Goal: Book appointment/travel/reservation

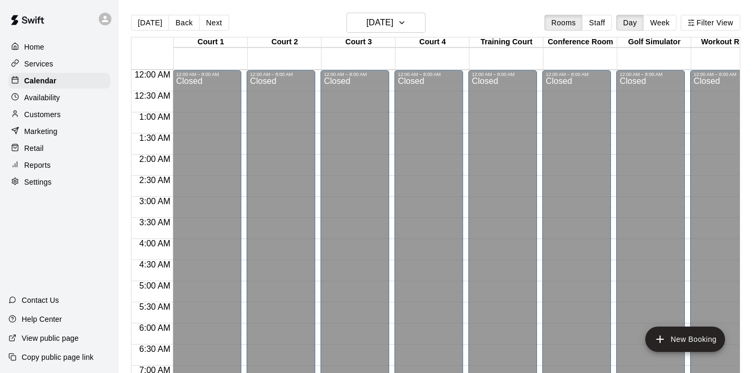
scroll to position [668, 0]
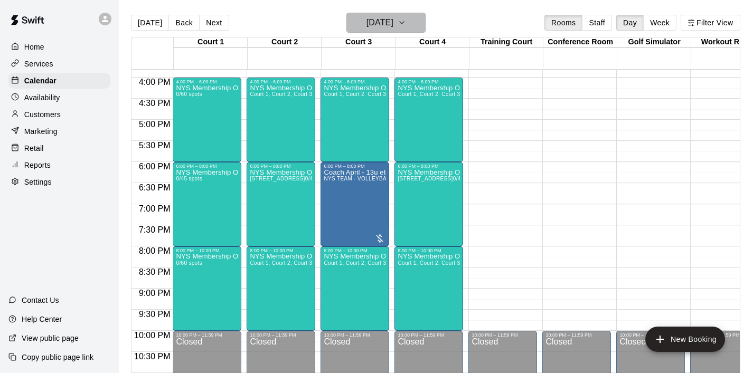
click at [406, 24] on icon "button" at bounding box center [402, 22] width 8 height 13
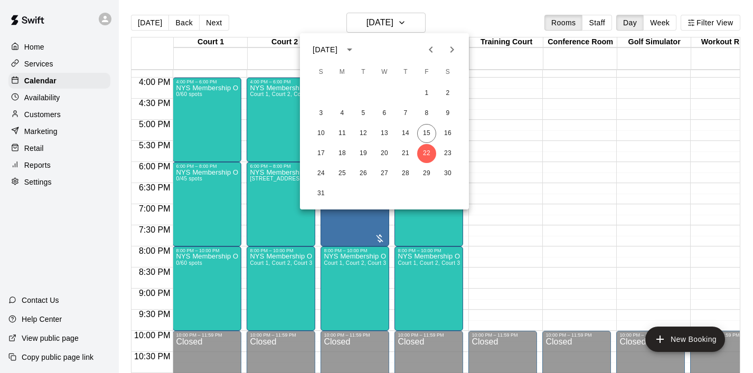
click at [437, 45] on icon "Previous month" at bounding box center [431, 49] width 13 height 13
click at [513, 136] on div at bounding box center [376, 186] width 753 height 373
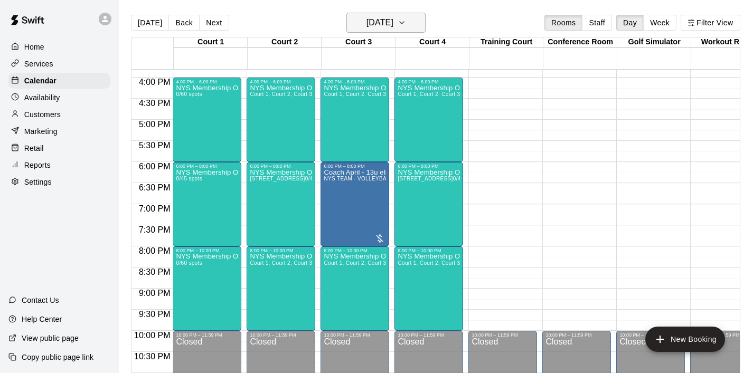
click at [406, 22] on icon "button" at bounding box center [402, 22] width 8 height 13
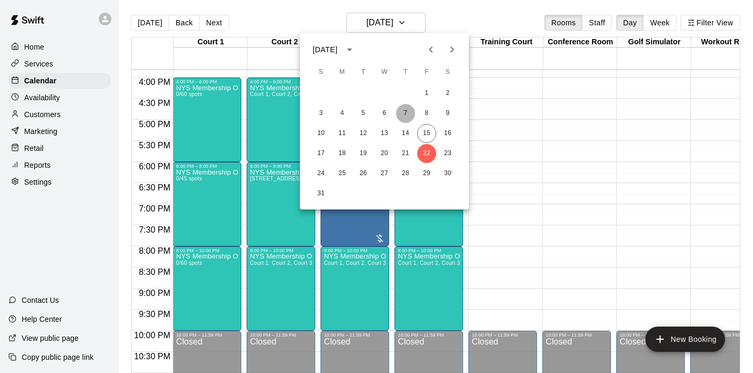
click at [402, 113] on button "7" at bounding box center [405, 113] width 19 height 19
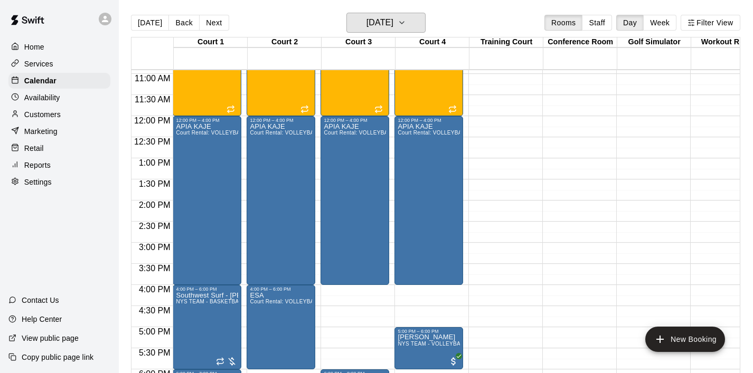
scroll to position [452, 0]
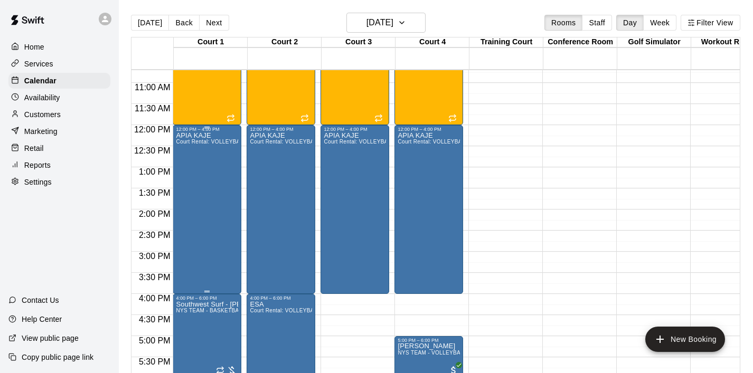
click at [216, 168] on div "APIA KAJE Court Rental: VOLLEYBALL ([DATE] - [DATE] 8 am - 3 pm)" at bounding box center [207, 318] width 62 height 373
click at [188, 169] on img "edit" at bounding box center [187, 169] width 12 height 12
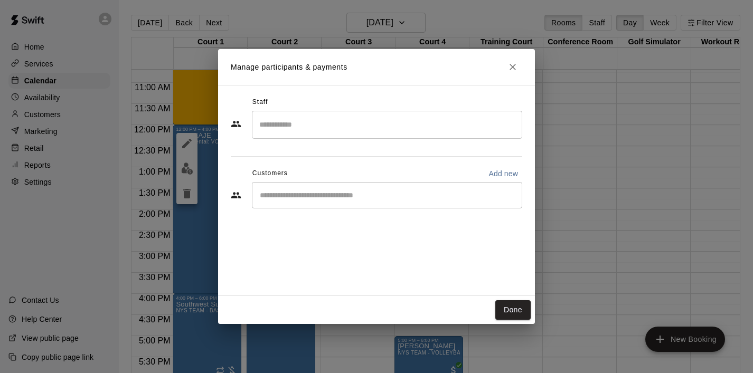
click at [323, 199] on input "Start typing to search customers..." at bounding box center [387, 195] width 261 height 11
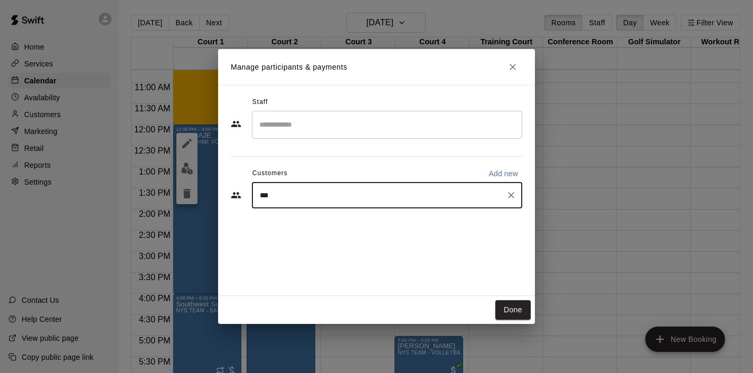
type input "****"
click at [323, 223] on p "Kenale Ainuu" at bounding box center [304, 219] width 47 height 11
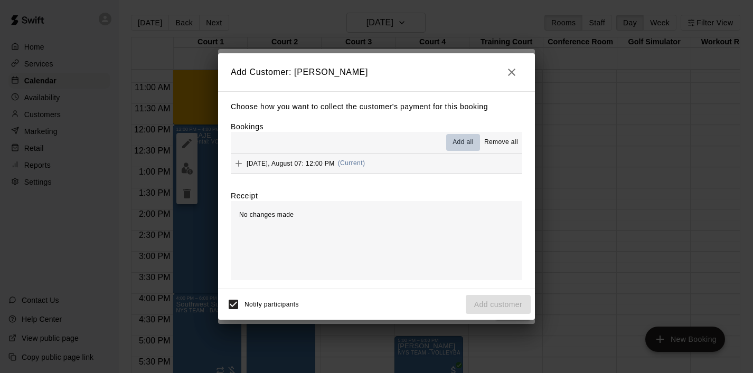
click at [467, 143] on span "Add all" at bounding box center [462, 142] width 21 height 11
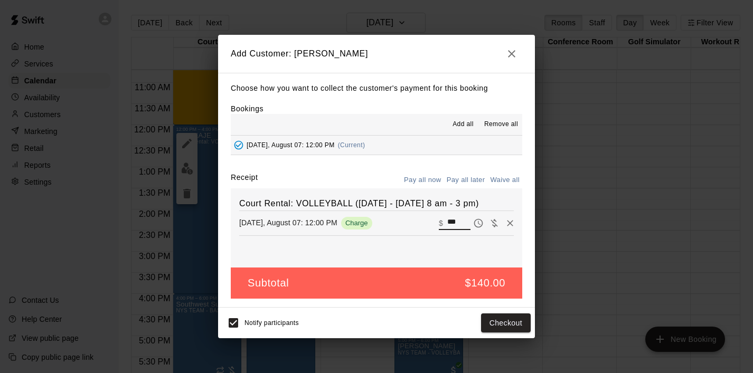
drag, startPoint x: 461, startPoint y: 221, endPoint x: 431, endPoint y: 221, distance: 30.1
click at [431, 221] on div "[DATE], August 07: 12:00 PM Charge ​ $ ***" at bounding box center [376, 223] width 275 height 16
type input "***"
click at [505, 325] on button "Checkout" at bounding box center [506, 324] width 50 height 20
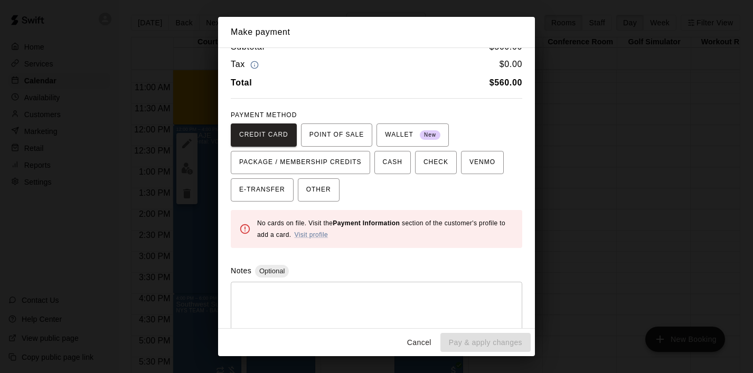
scroll to position [27, 0]
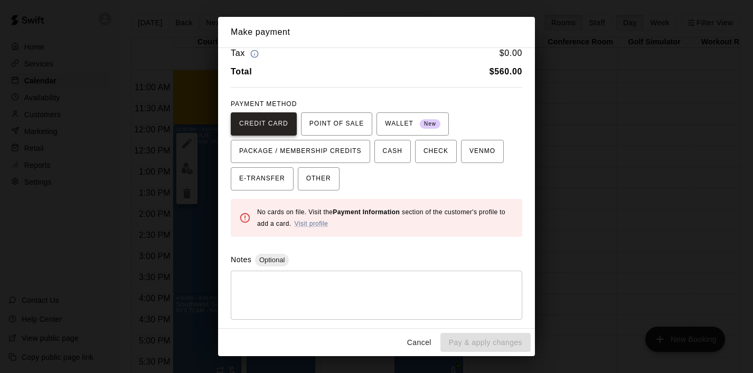
click at [279, 125] on span "CREDIT CARD" at bounding box center [263, 124] width 49 height 17
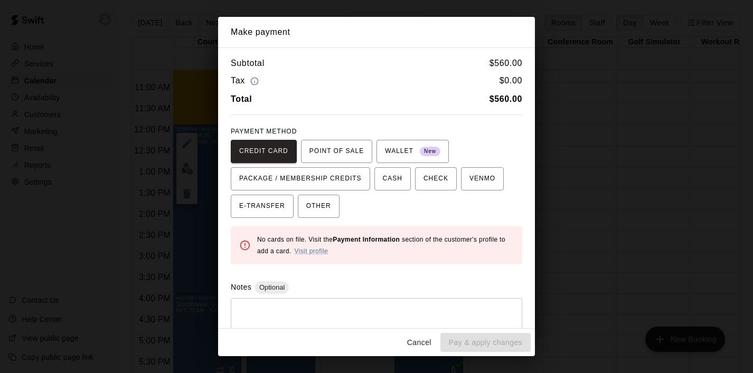
click at [418, 342] on button "Cancel" at bounding box center [419, 343] width 34 height 20
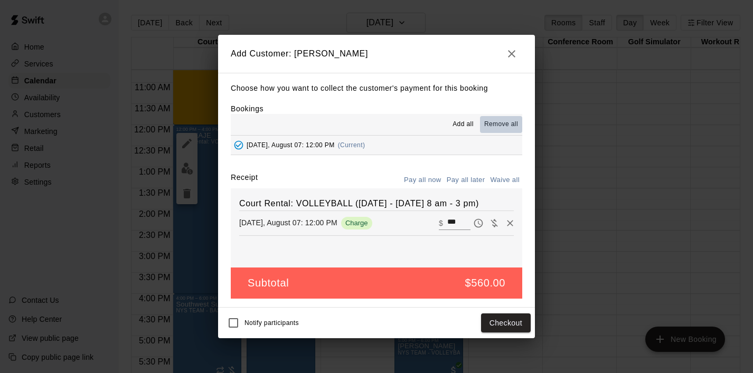
click at [504, 126] on span "Remove all" at bounding box center [501, 124] width 34 height 11
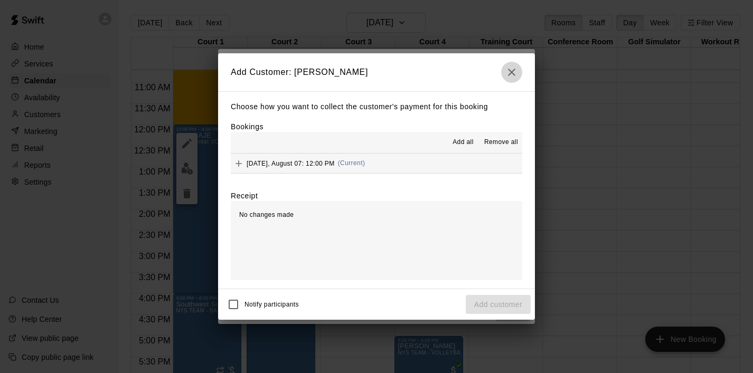
click at [510, 76] on icon "button" at bounding box center [511, 72] width 13 height 13
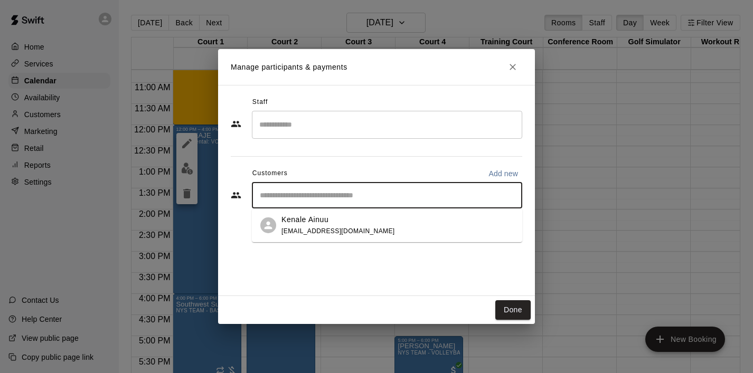
click at [323, 197] on input "Start typing to search customers..." at bounding box center [387, 195] width 261 height 11
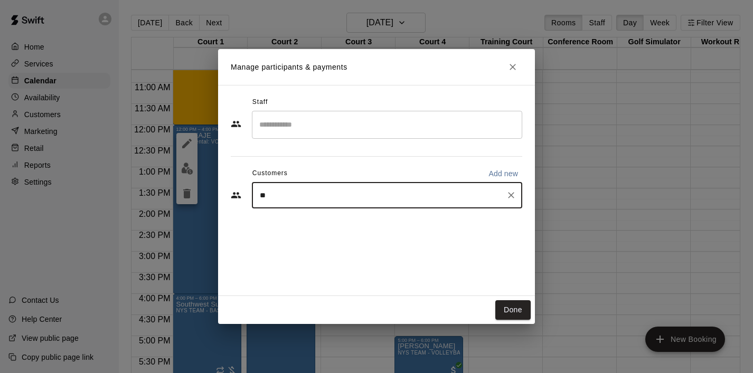
type input "*"
type input "*******"
click at [328, 220] on p "[PERSON_NAME]" at bounding box center [313, 219] width 64 height 11
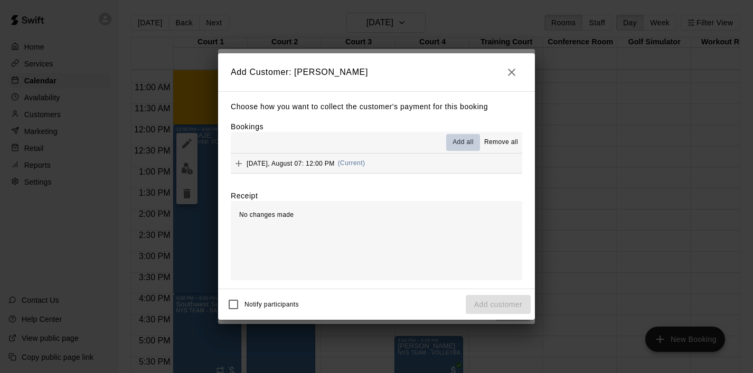
click at [466, 146] on span "Add all" at bounding box center [462, 142] width 21 height 11
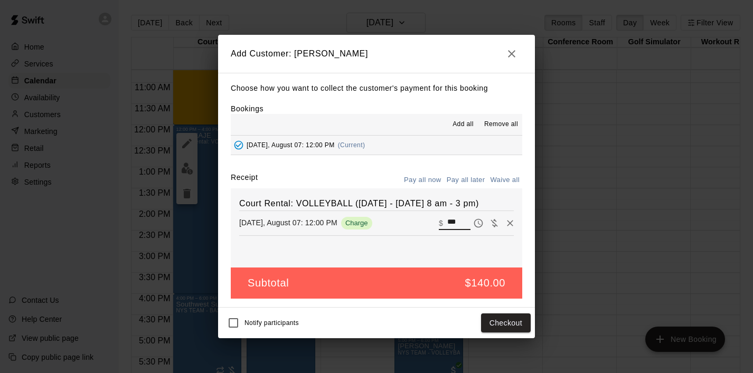
click at [461, 221] on input "***" at bounding box center [458, 223] width 23 height 14
drag, startPoint x: 461, startPoint y: 221, endPoint x: 438, endPoint y: 223, distance: 23.8
click at [438, 223] on div "[DATE], August 07: 12:00 PM Charge ​ $ ***" at bounding box center [376, 223] width 275 height 16
type input "***"
click at [478, 248] on div "Court Rental: VOLLEYBALL ([DATE] - [DATE] 8 am - 3 pm) [DATE], August 07: 12:00…" at bounding box center [376, 227] width 291 height 79
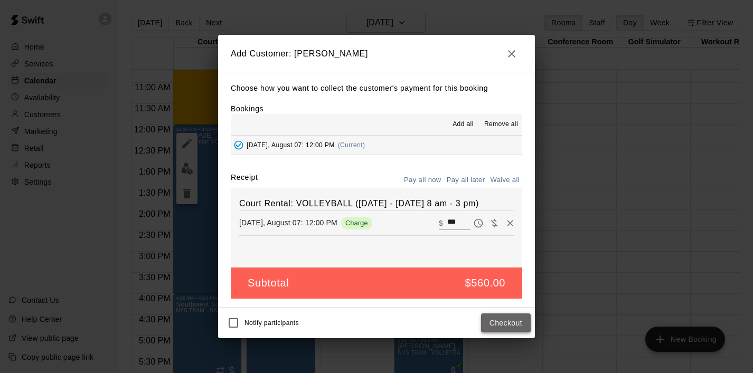
click at [497, 325] on button "Checkout" at bounding box center [506, 324] width 50 height 20
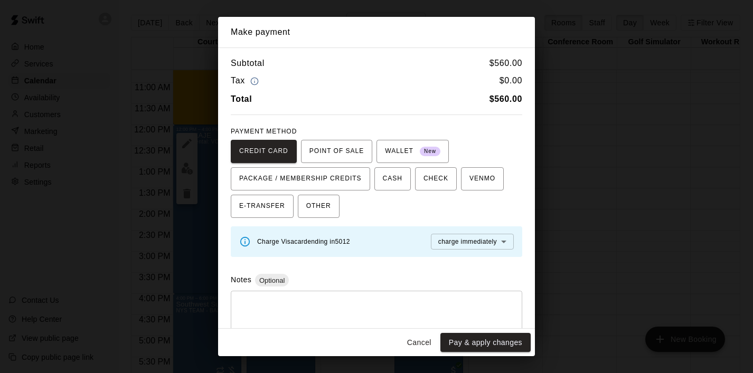
scroll to position [21, 0]
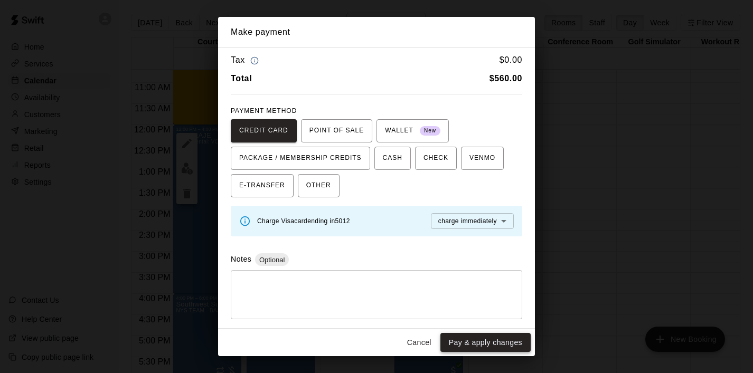
click at [476, 344] on button "Pay & apply changes" at bounding box center [485, 343] width 90 height 20
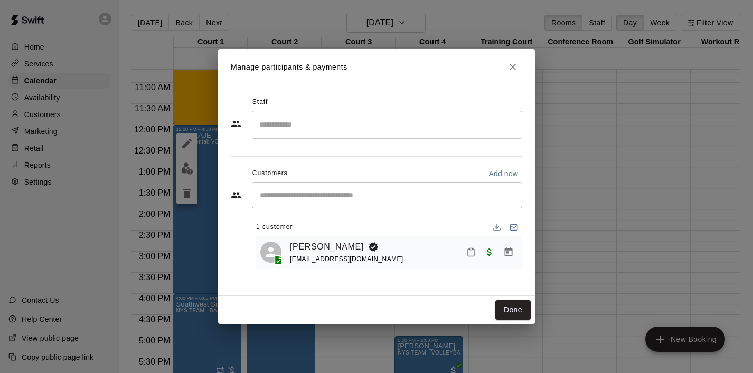
click at [514, 67] on icon "Close" at bounding box center [512, 67] width 11 height 11
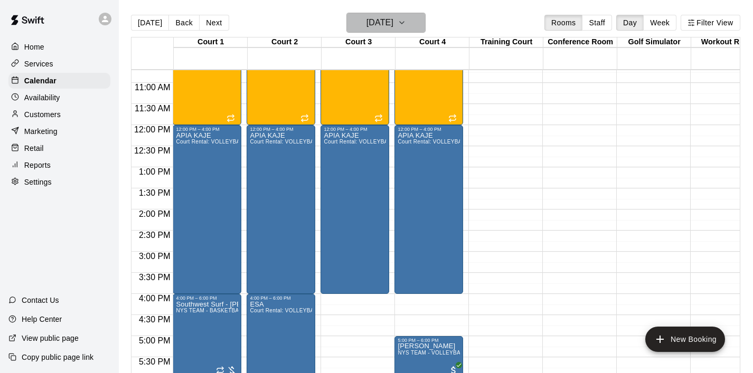
click at [406, 20] on icon "button" at bounding box center [402, 22] width 8 height 13
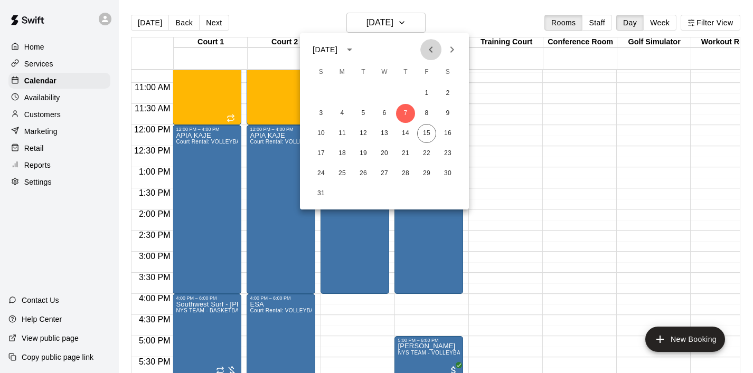
click at [436, 48] on icon "Previous month" at bounding box center [431, 49] width 13 height 13
click at [458, 49] on icon "Next month" at bounding box center [452, 49] width 13 height 13
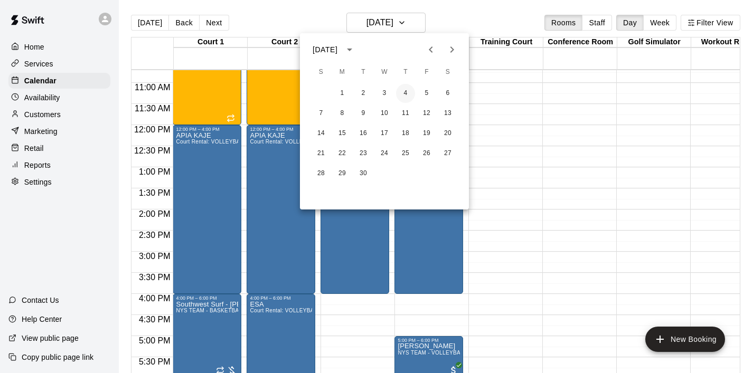
click at [406, 89] on button "4" at bounding box center [405, 93] width 19 height 19
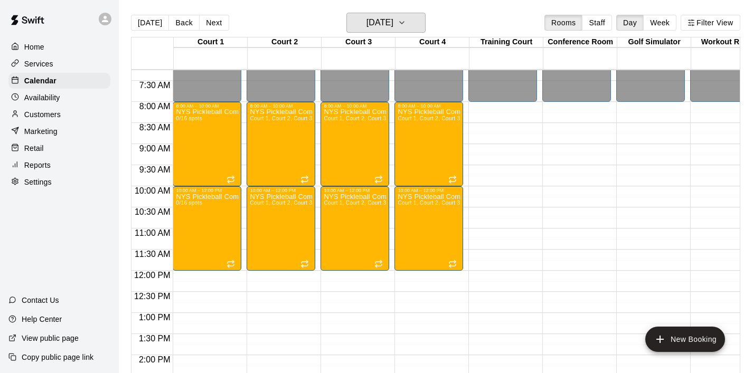
scroll to position [0, 1]
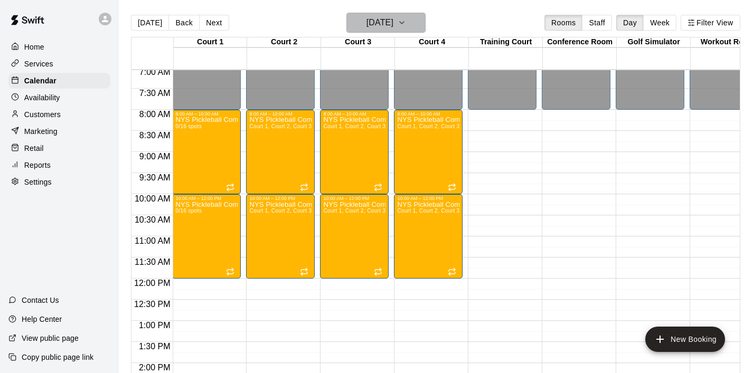
click at [412, 21] on button "[DATE]" at bounding box center [385, 23] width 79 height 20
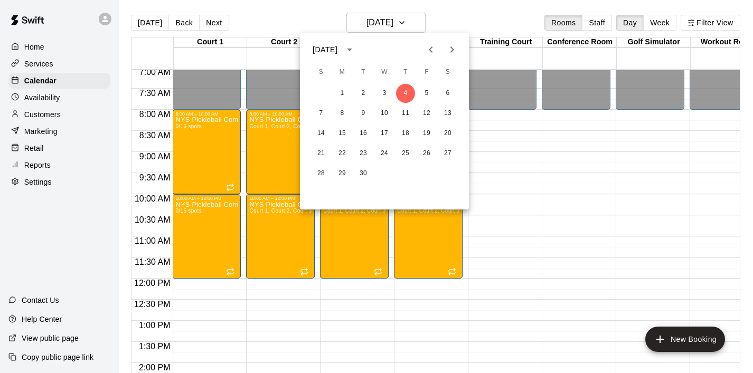
click at [428, 53] on icon "Previous month" at bounding box center [431, 49] width 13 height 13
click at [429, 133] on button "15" at bounding box center [426, 133] width 19 height 19
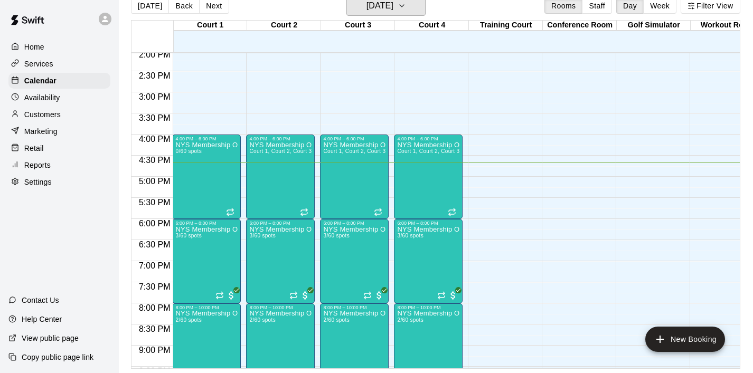
scroll to position [616, 1]
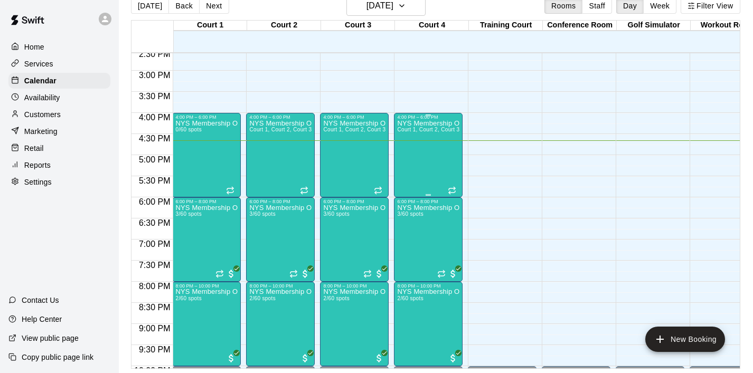
click at [401, 135] on div "NYS Membership Open Gym / Drop-Ins Court 1, Court 2, Court 3, Court 4 0/60 spots" at bounding box center [428, 306] width 62 height 373
click at [351, 69] on div at bounding box center [376, 186] width 753 height 373
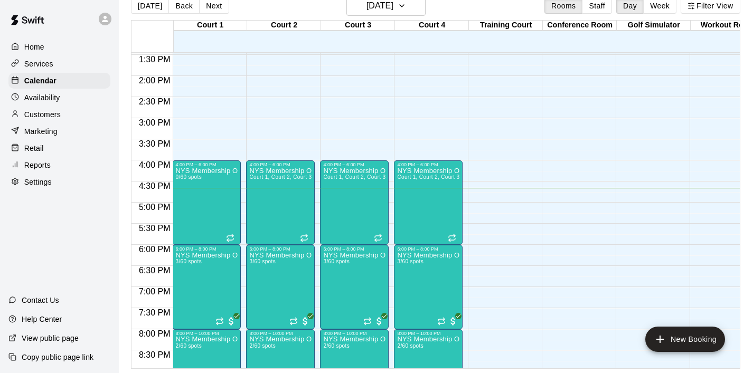
scroll to position [568, 1]
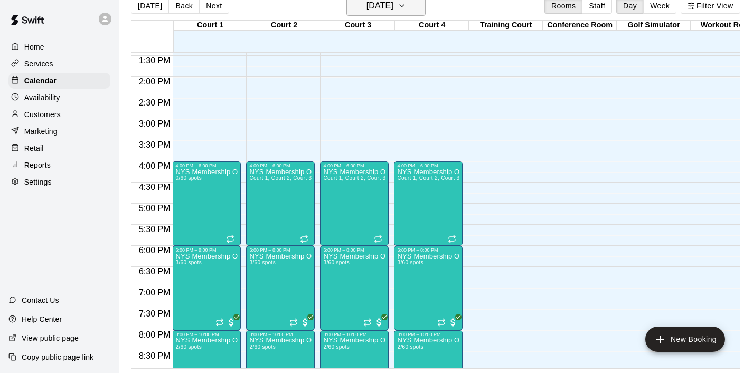
click at [406, 10] on icon "button" at bounding box center [402, 5] width 8 height 13
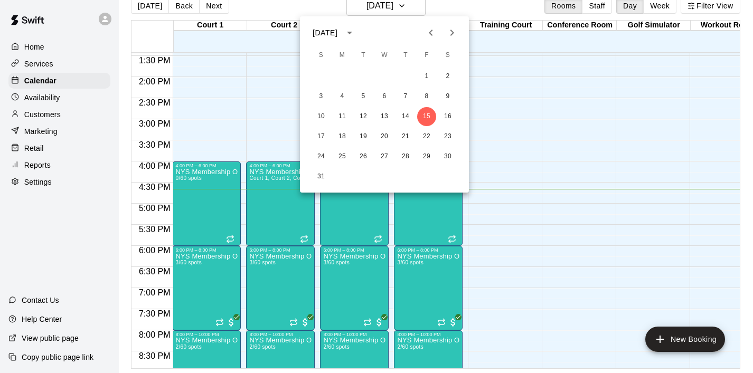
click at [585, 229] on div at bounding box center [376, 186] width 753 height 373
